Goal: Task Accomplishment & Management: Manage account settings

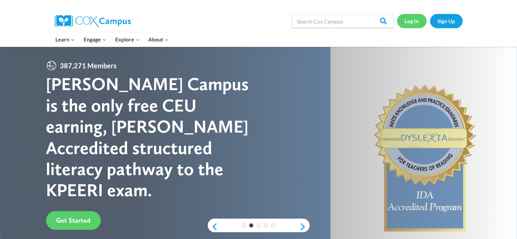
click at [418, 21] on link "Log In" at bounding box center [412, 21] width 30 height 14
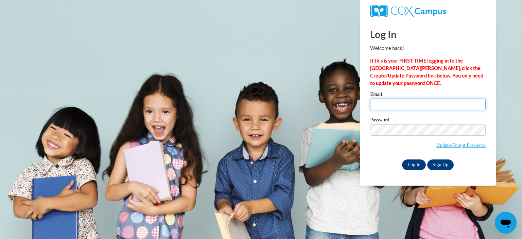
type input "[EMAIL_ADDRESS][DOMAIN_NAME]"
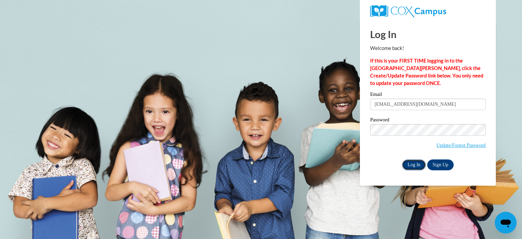
click at [416, 166] on input "Log In" at bounding box center [414, 164] width 24 height 11
click at [412, 164] on input "Log In" at bounding box center [414, 164] width 24 height 11
